Goal: Participate in discussion

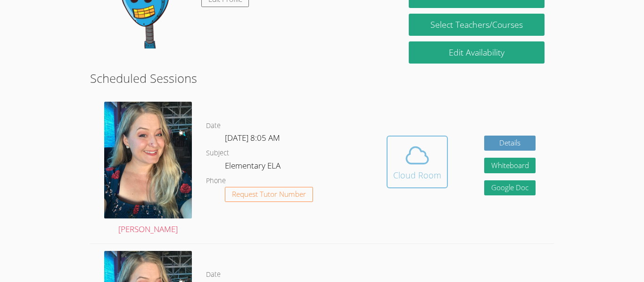
scroll to position [197, 0]
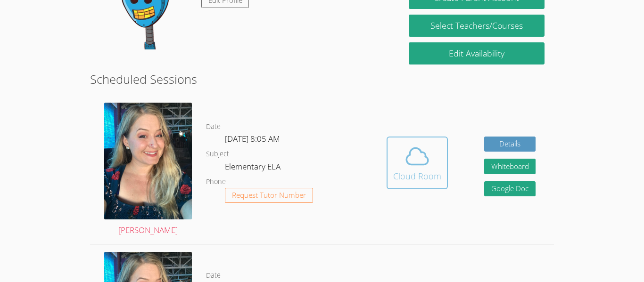
click at [427, 167] on icon at bounding box center [417, 156] width 26 height 26
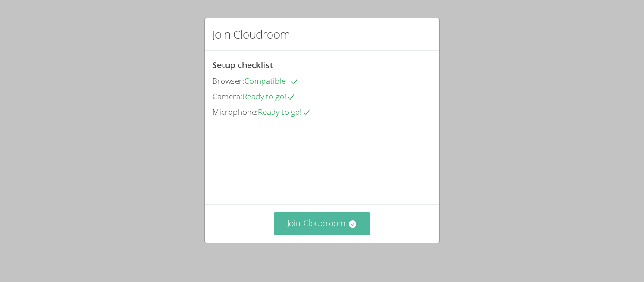
drag, startPoint x: 0, startPoint y: 0, endPoint x: 318, endPoint y: 223, distance: 388.7
click at [318, 223] on div "Join Cloudroom Setup checklist Browser: Compatible Camera: Ready to go! Microph…" at bounding box center [322, 141] width 644 height 282
click at [315, 214] on button "Join Cloudroom" at bounding box center [322, 224] width 97 height 23
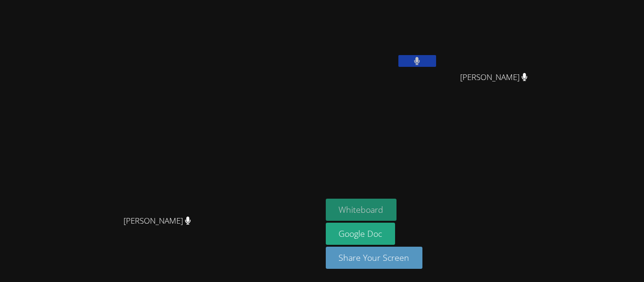
click at [397, 213] on button "Whiteboard" at bounding box center [361, 210] width 71 height 22
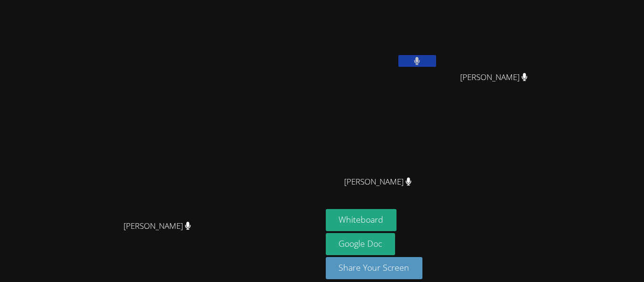
click at [436, 61] on button at bounding box center [417, 61] width 38 height 12
click at [436, 57] on button at bounding box center [417, 61] width 38 height 12
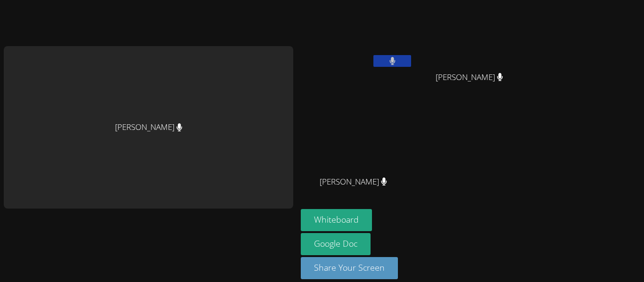
click at [529, 178] on aside "Zainab Rahimi Aaron Lin Aaron Lin Jameson Torno Jameson Torno Whiteboard Google…" at bounding box center [415, 146] width 236 height 293
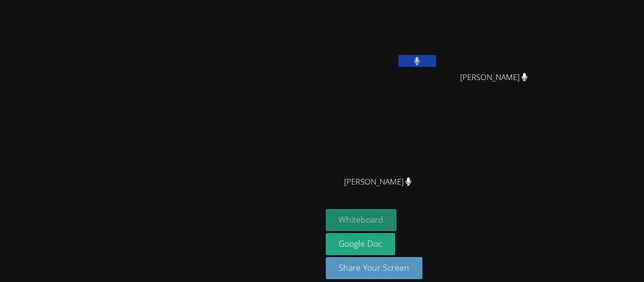
click at [397, 218] on button "Whiteboard" at bounding box center [361, 220] width 71 height 22
click at [90, 136] on video at bounding box center [160, 127] width 141 height 177
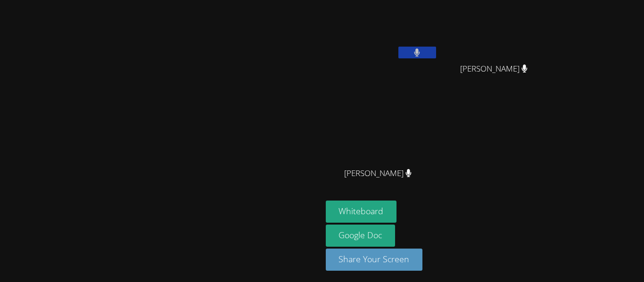
scroll to position [10, 0]
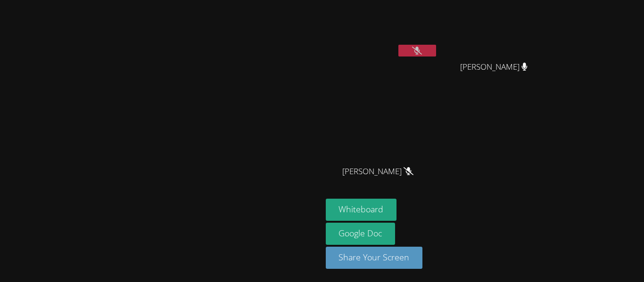
click at [436, 52] on button at bounding box center [417, 51] width 38 height 12
click at [420, 53] on icon at bounding box center [417, 51] width 6 height 8
click at [436, 56] on button at bounding box center [417, 51] width 38 height 12
click at [411, 173] on span "Jameson Torno" at bounding box center [377, 172] width 67 height 14
click at [411, 172] on icon at bounding box center [409, 171] width 6 height 8
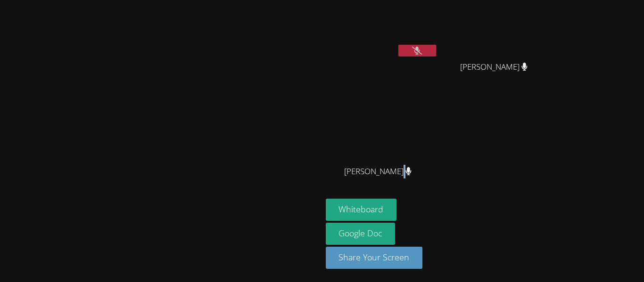
drag, startPoint x: 493, startPoint y: 172, endPoint x: 487, endPoint y: 165, distance: 9.0
click at [411, 165] on span "Jameson Torno" at bounding box center [377, 172] width 67 height 14
click at [411, 167] on span "Jameson Torno" at bounding box center [377, 172] width 67 height 14
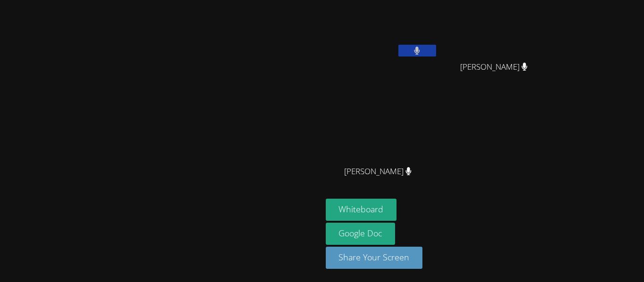
click at [132, 104] on video at bounding box center [160, 117] width 141 height 177
click at [115, 133] on video at bounding box center [160, 117] width 141 height 177
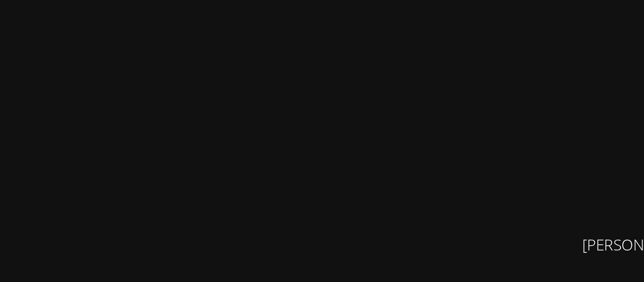
click at [215, 59] on video at bounding box center [160, 117] width 141 height 177
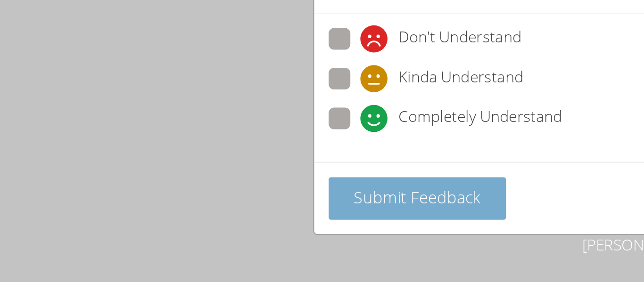
click at [256, 145] on span "Submit Feedback" at bounding box center [258, 146] width 66 height 11
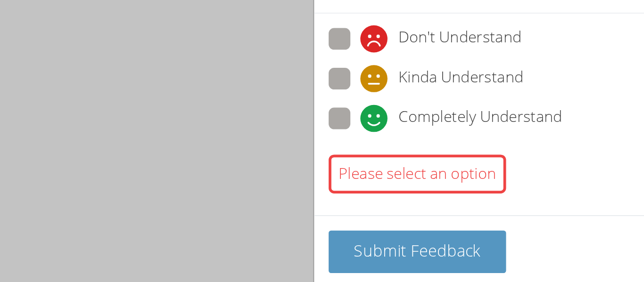
click at [245, 104] on div "Completely Understand" at bounding box center [281, 105] width 105 height 14
click at [237, 104] on input "Completely Understand" at bounding box center [233, 104] width 8 height 8
radio input "true"
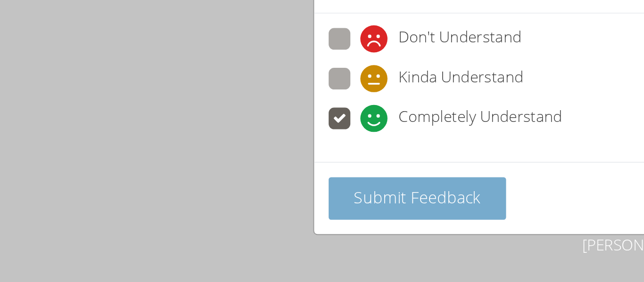
click at [246, 149] on span "Submit Feedback" at bounding box center [258, 146] width 66 height 11
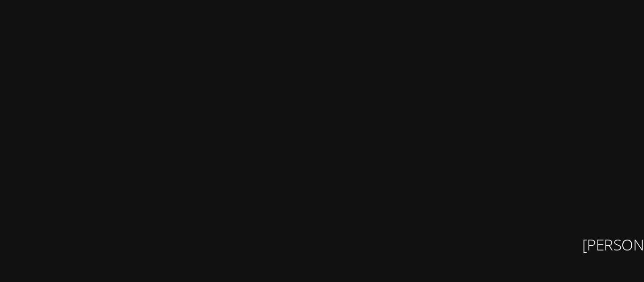
scroll to position [0, 0]
click at [231, 127] on video at bounding box center [160, 127] width 141 height 177
click at [231, 166] on video at bounding box center [160, 127] width 141 height 177
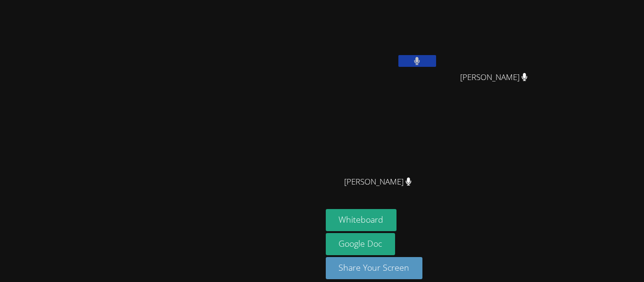
scroll to position [1, 0]
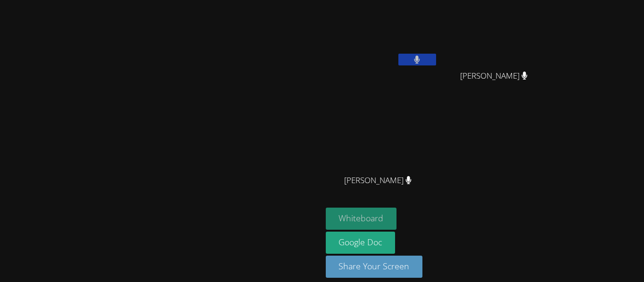
click at [397, 222] on button "Whiteboard" at bounding box center [361, 219] width 71 height 22
click at [231, 64] on video at bounding box center [160, 126] width 141 height 177
